Goal: Transaction & Acquisition: Download file/media

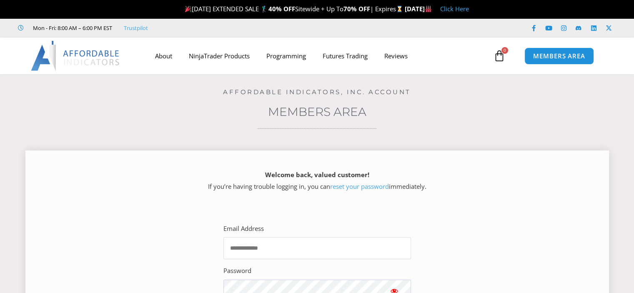
click at [302, 252] on input "Email Address" at bounding box center [317, 248] width 188 height 22
type input "**********"
click at [484, 236] on section "**********" at bounding box center [317, 281] width 563 height 147
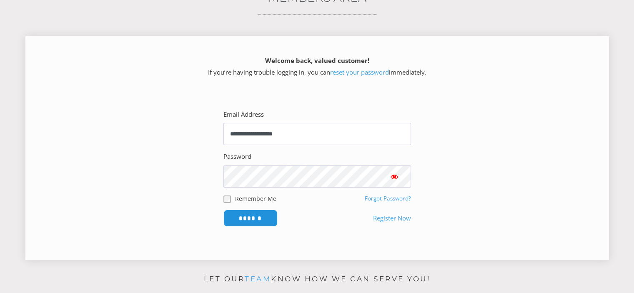
scroll to position [133, 0]
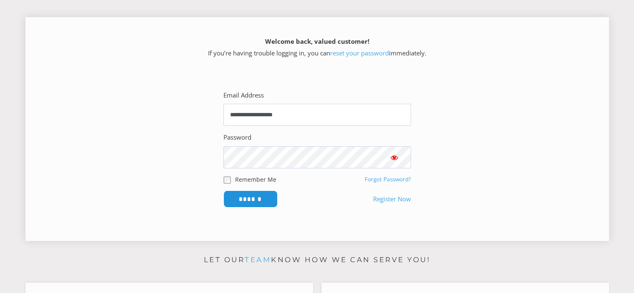
click at [392, 157] on span "Show password" at bounding box center [394, 157] width 8 height 8
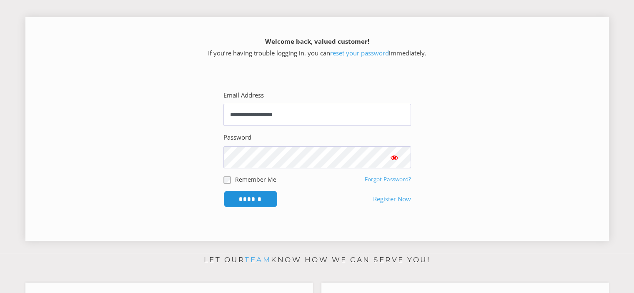
click at [392, 157] on span "Show password" at bounding box center [394, 157] width 8 height 8
click at [395, 156] on span "Show password" at bounding box center [394, 157] width 8 height 8
click at [245, 196] on input "******" at bounding box center [250, 199] width 57 height 18
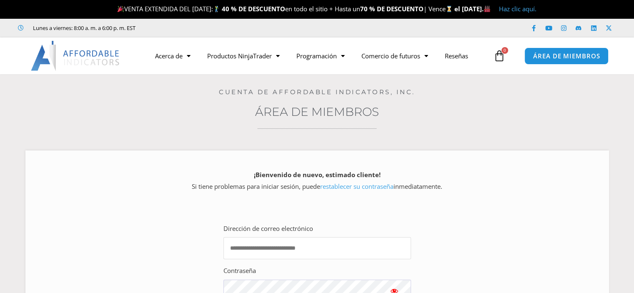
type input "**********"
click at [497, 133] on div "**********" at bounding box center [317, 241] width 592 height 334
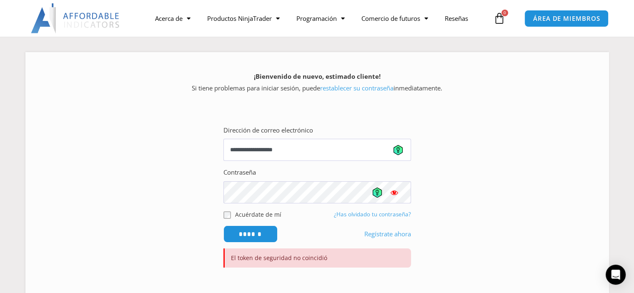
scroll to position [33, 0]
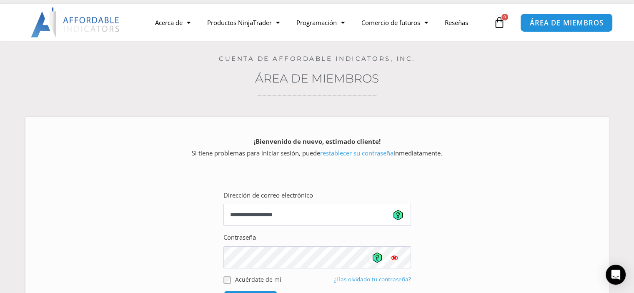
click at [552, 18] on font "ÁREA DE MIEMBROS" at bounding box center [566, 22] width 73 height 9
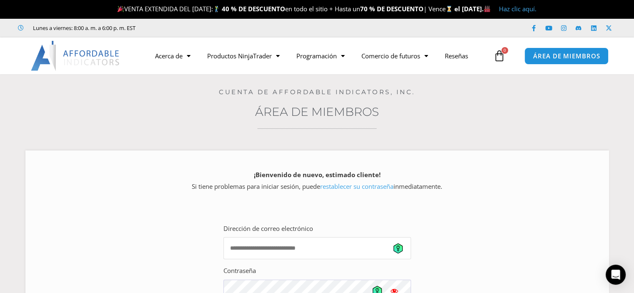
type input "**********"
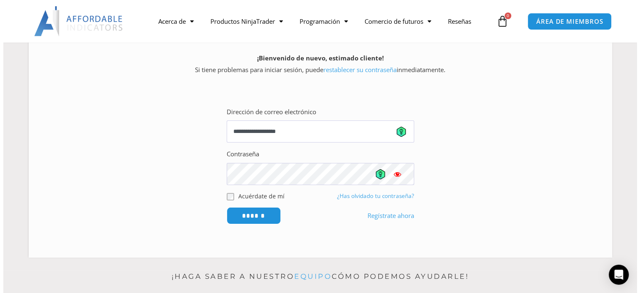
scroll to position [133, 0]
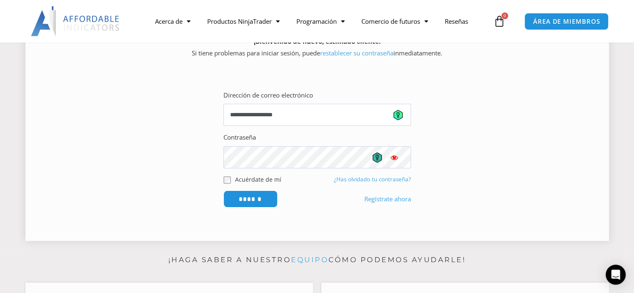
click at [379, 159] on icon at bounding box center [377, 158] width 9 height 10
click at [399, 115] on icon at bounding box center [398, 115] width 3 height 6
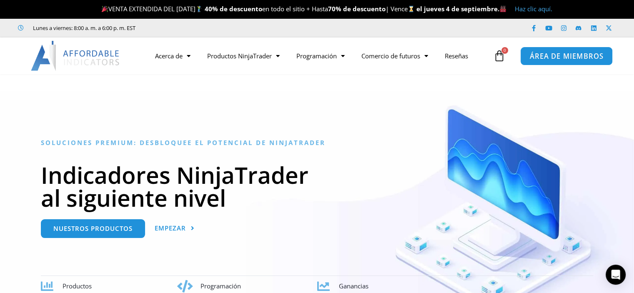
click at [549, 59] on font "ÁREA DE MIEMBROS" at bounding box center [566, 55] width 73 height 9
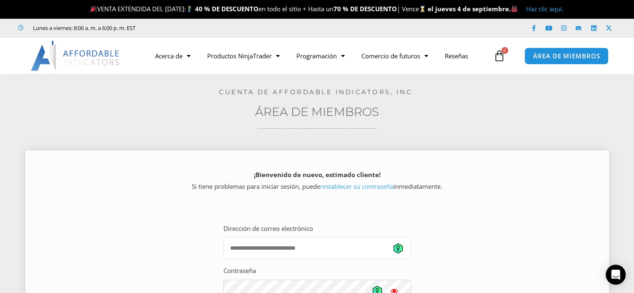
type input "**********"
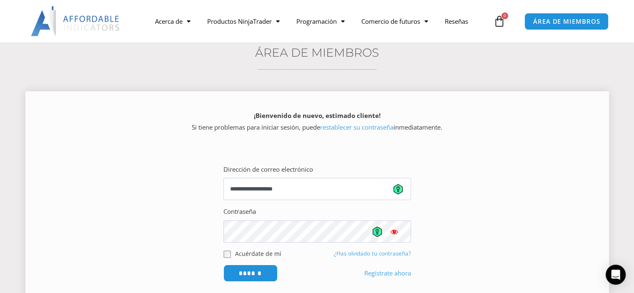
scroll to position [117, 0]
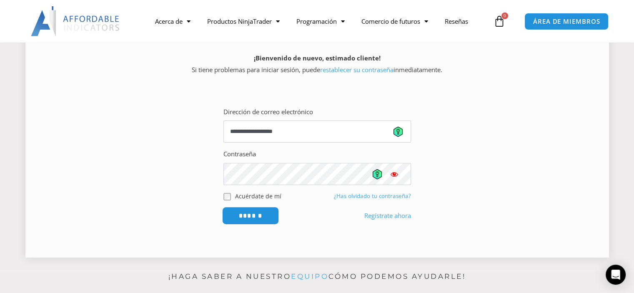
click at [252, 217] on input "******" at bounding box center [250, 216] width 57 height 18
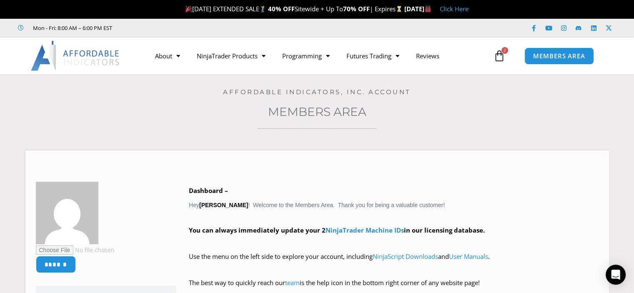
click at [464, 95] on h4 "Affordable Indicators, Inc. Account" at bounding box center [317, 92] width 592 height 8
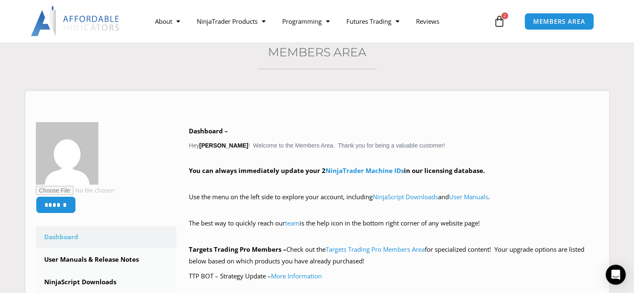
scroll to position [133, 0]
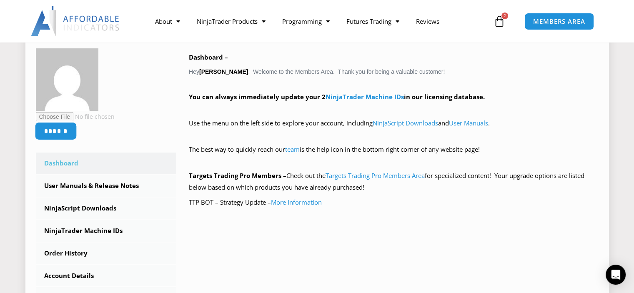
click at [60, 133] on input "******" at bounding box center [56, 131] width 42 height 18
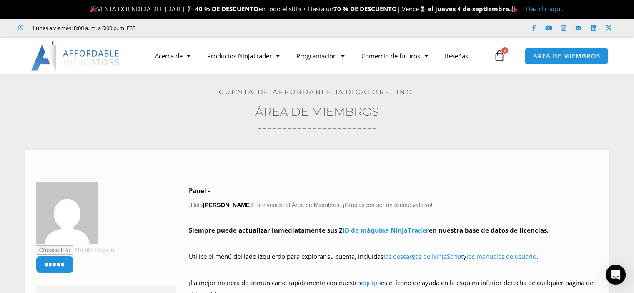
click at [98, 121] on div "Home / Members Area Cuenta de Affordable Indicators, Inc. Área de miembros ****…" at bounding box center [317, 295] width 592 height 442
click at [501, 59] on icon at bounding box center [500, 56] width 12 height 12
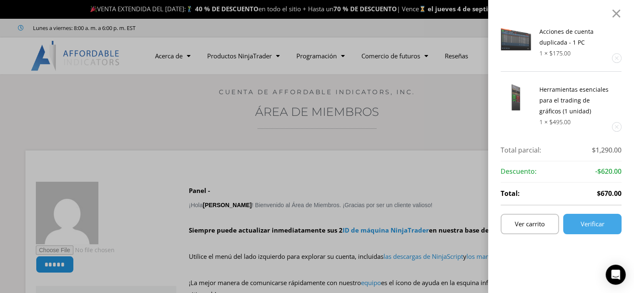
click at [427, 101] on div "Acciones de cuenta duplicada - 1 PC 1 × $ 175.00 Herramientas esenciales para e…" at bounding box center [317, 146] width 634 height 293
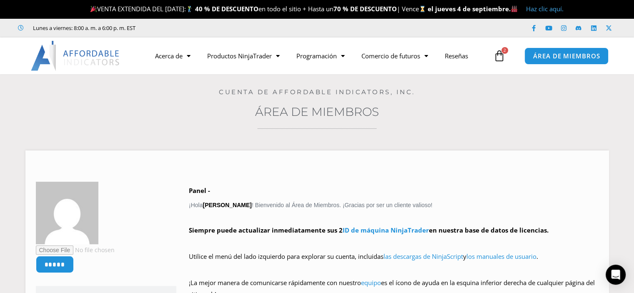
scroll to position [17, 0]
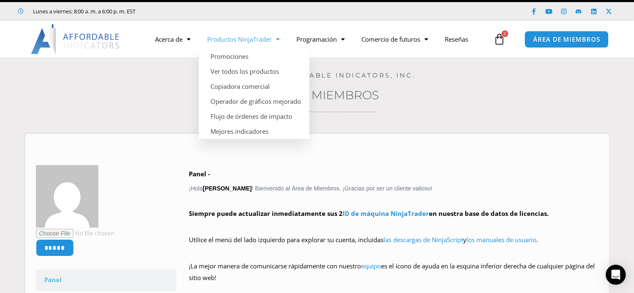
click at [272, 41] on font "Productos NinjaTrader" at bounding box center [239, 39] width 65 height 8
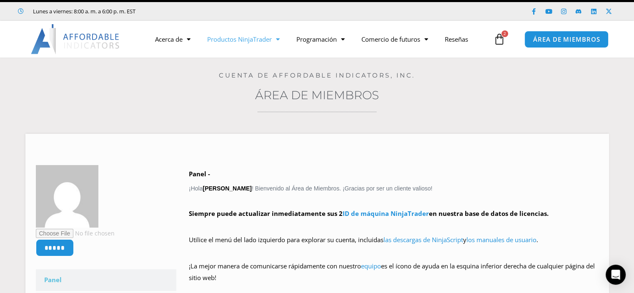
click at [272, 41] on font "Productos NinjaTrader" at bounding box center [239, 39] width 65 height 8
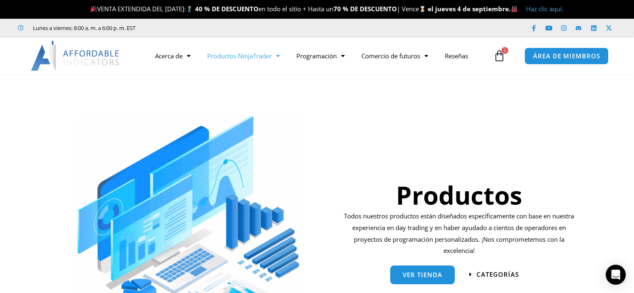
click at [308, 151] on div at bounding box center [188, 221] width 249 height 211
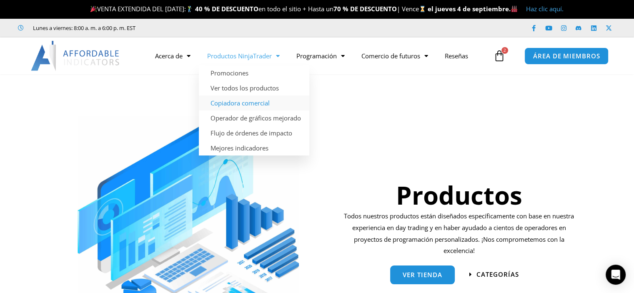
click at [247, 104] on font "Copiadora comercial" at bounding box center [240, 103] width 59 height 8
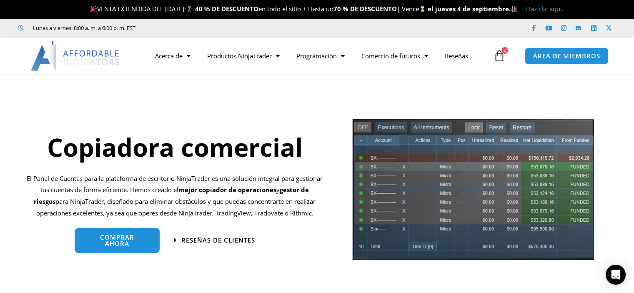
click at [86, 58] on img at bounding box center [76, 56] width 90 height 30
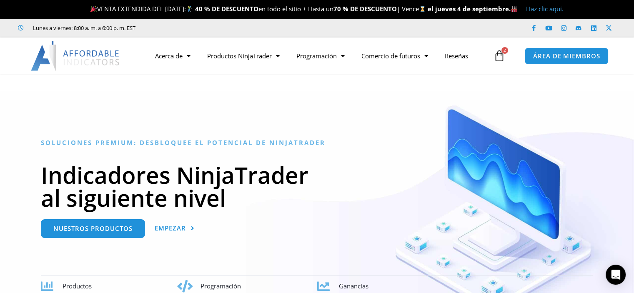
click at [500, 56] on icon at bounding box center [500, 56] width 12 height 12
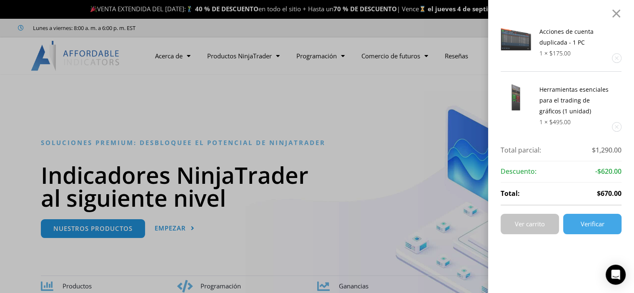
click at [530, 221] on font "Ver carrito" at bounding box center [530, 224] width 30 height 8
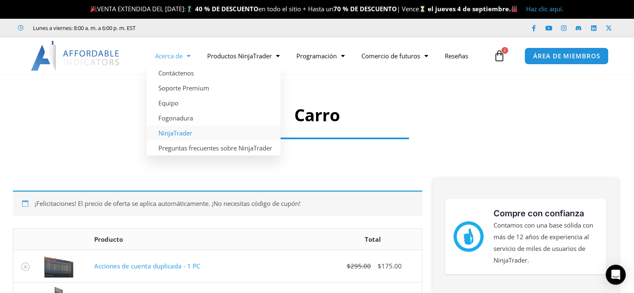
click at [187, 133] on font "NinjaTrader" at bounding box center [175, 133] width 34 height 8
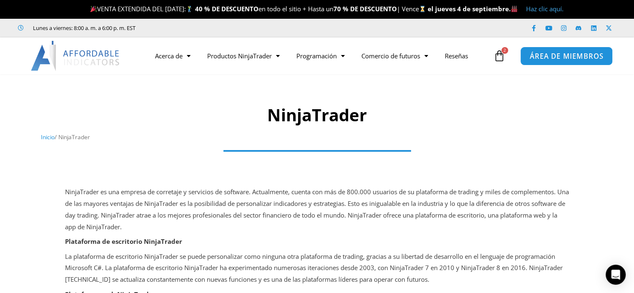
click at [555, 58] on font "ÁREA DE MIEMBROS" at bounding box center [566, 55] width 73 height 9
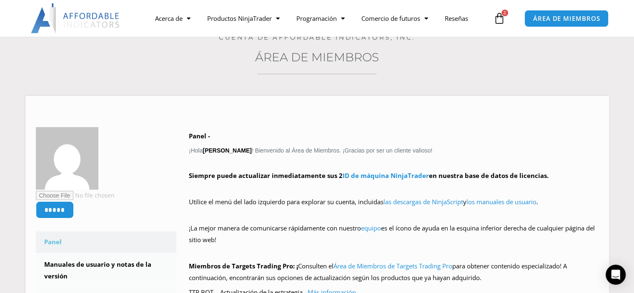
scroll to position [100, 0]
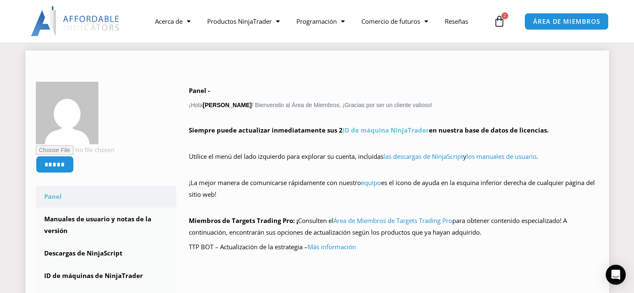
click at [383, 131] on font "ID de máquina NinjaTrader" at bounding box center [386, 130] width 86 height 8
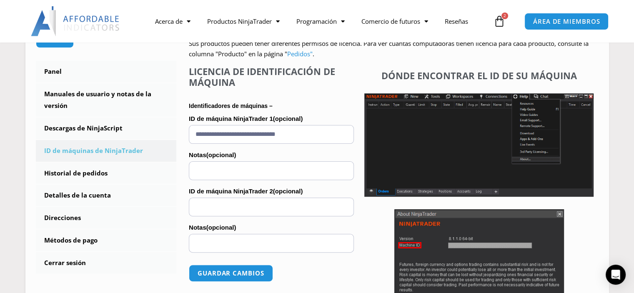
scroll to position [233, 0]
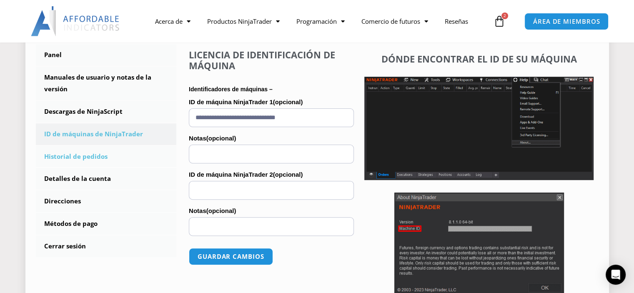
click at [78, 155] on font "Historial de pedidos" at bounding box center [75, 156] width 63 height 8
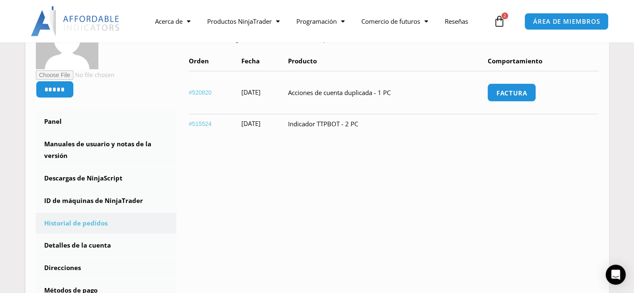
scroll to position [150, 0]
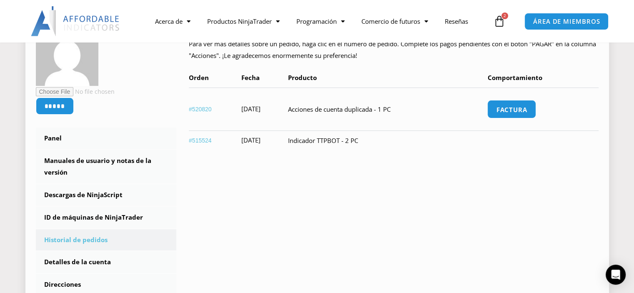
click at [201, 109] on font "#520820" at bounding box center [200, 109] width 23 height 7
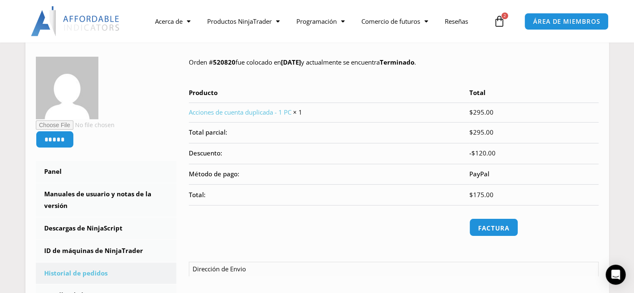
scroll to position [133, 0]
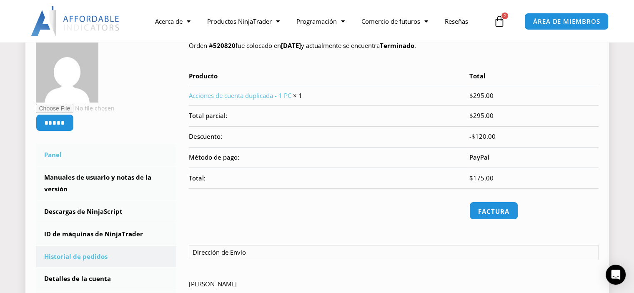
click at [55, 154] on font "Panel" at bounding box center [53, 155] width 18 height 8
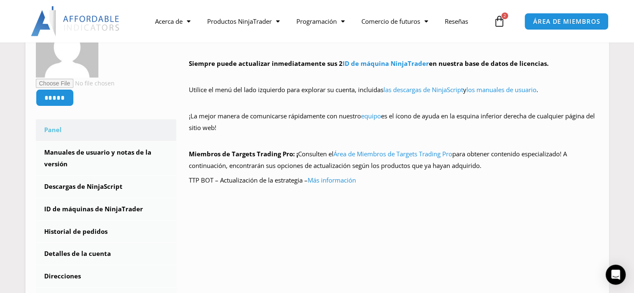
scroll to position [250, 0]
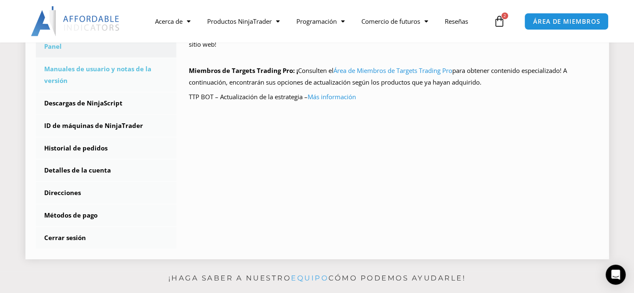
click at [96, 69] on font "Manuales de usuario y notas de la versión" at bounding box center [97, 75] width 107 height 20
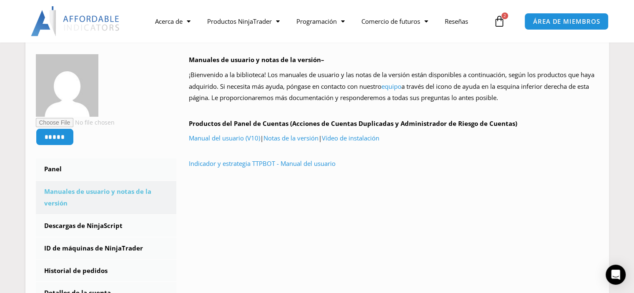
scroll to position [100, 0]
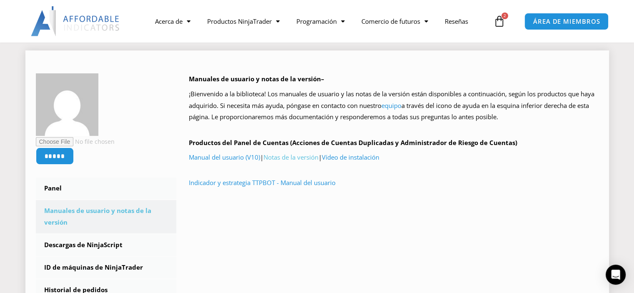
click at [288, 159] on font "Notas de la versión" at bounding box center [291, 157] width 55 height 8
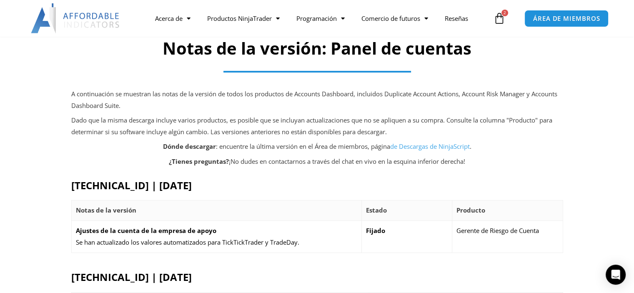
scroll to position [83, 0]
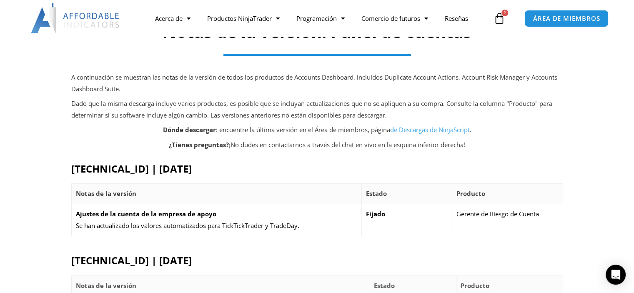
click at [432, 128] on font "de Descargas de NinjaScript" at bounding box center [430, 130] width 80 height 8
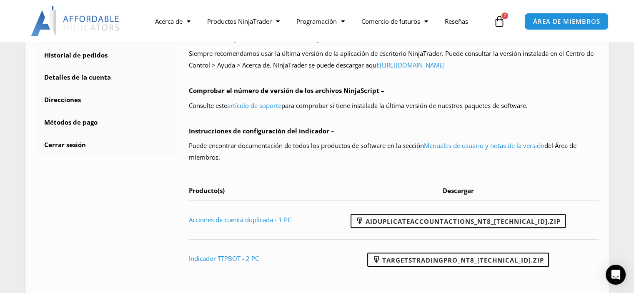
scroll to position [350, 0]
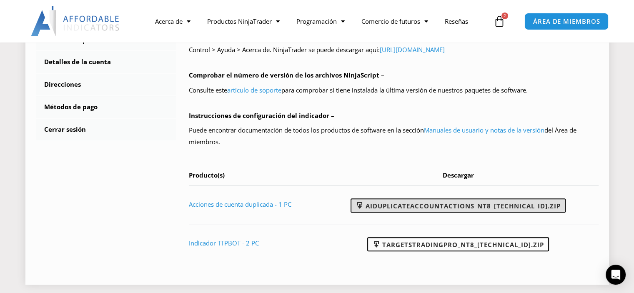
click at [444, 201] on font "AIDuplicateAccountActions_NT8_25.2.5.1.zip" at bounding box center [463, 205] width 195 height 8
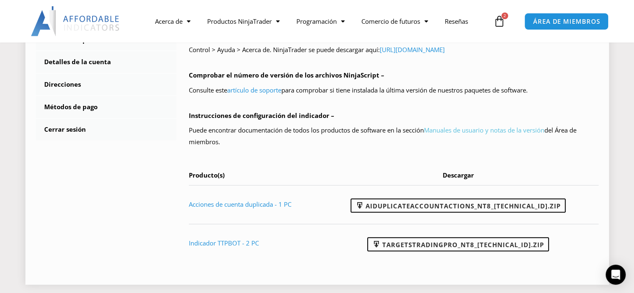
click at [482, 126] on font "Manuales de usuario y notas de la versión" at bounding box center [484, 130] width 120 height 8
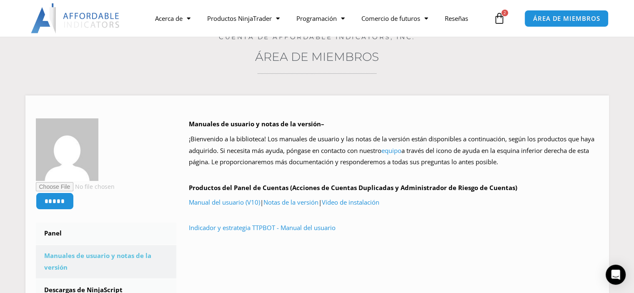
scroll to position [117, 0]
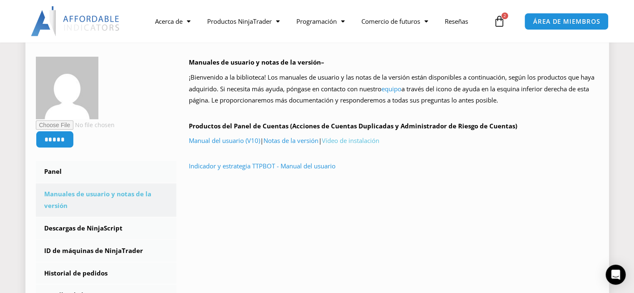
click at [360, 140] on font "Vídeo de instalación" at bounding box center [351, 140] width 58 height 8
